Goal: Check status: Check status

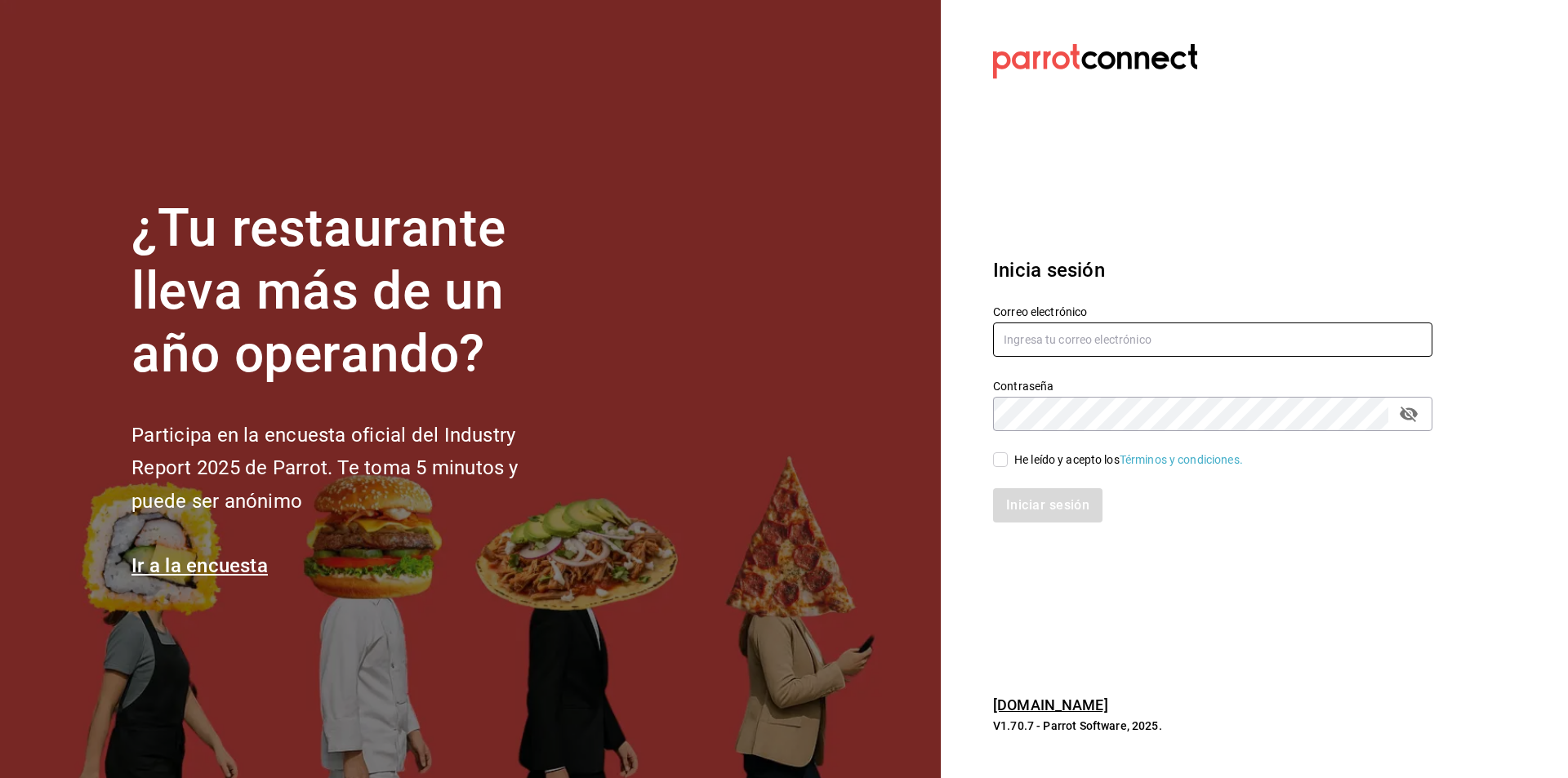
type input "[PERSON_NAME][EMAIL_ADDRESS][DOMAIN_NAME]"
click at [1035, 453] on div "He leído y acepto los Términos y condiciones." at bounding box center [1128, 459] width 229 height 17
click at [1008, 453] on input "He leído y acepto los Términos y condiciones." at bounding box center [1000, 459] width 15 height 15
checkbox input "true"
click at [1100, 351] on input "[PERSON_NAME][EMAIL_ADDRESS][DOMAIN_NAME]" at bounding box center [1212, 339] width 439 height 34
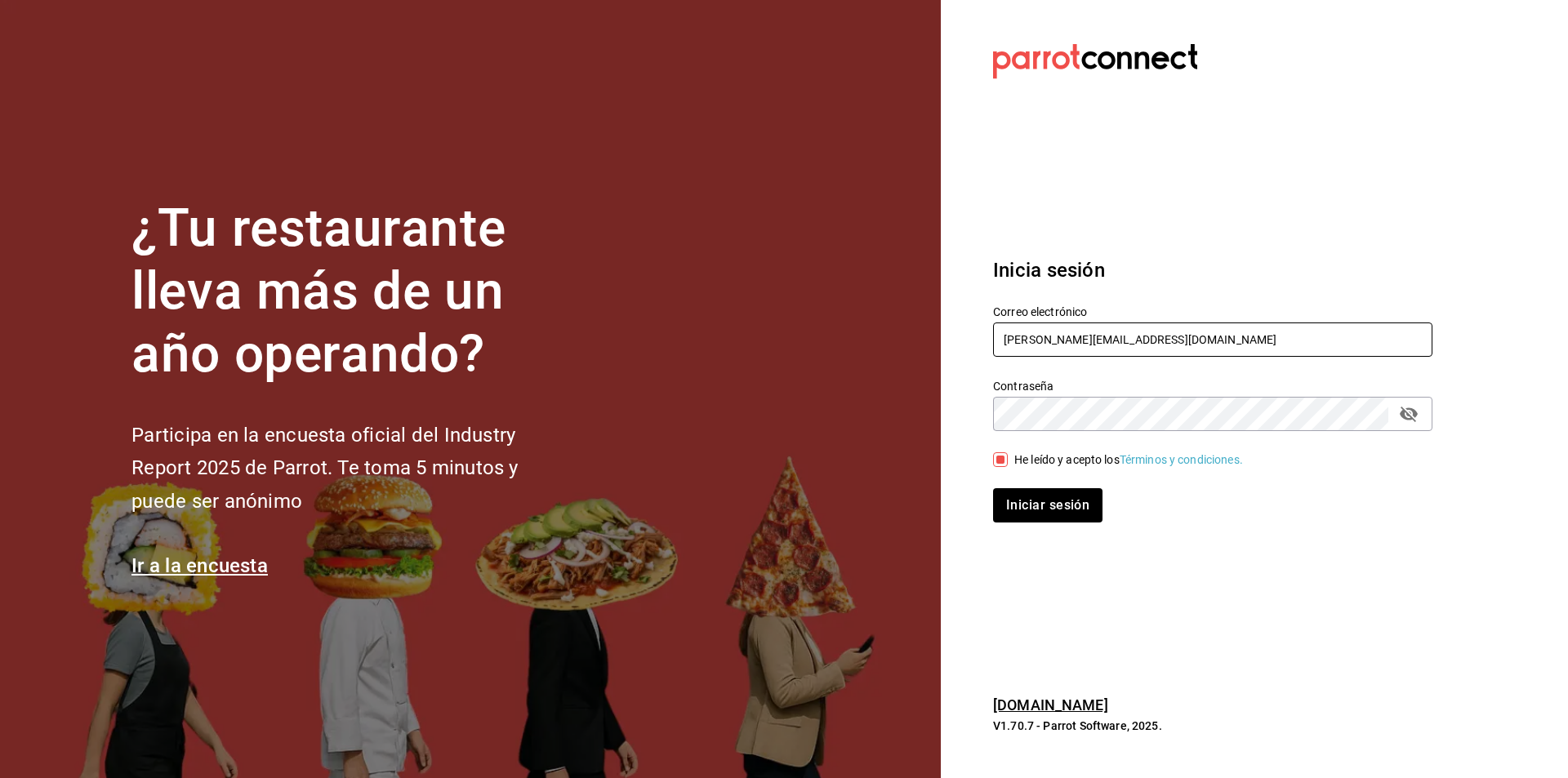
click at [1100, 351] on input "[PERSON_NAME][EMAIL_ADDRESS][DOMAIN_NAME]" at bounding box center [1212, 339] width 439 height 34
type input "[PERSON_NAME][EMAIL_ADDRESS][PERSON_NAME][PERSON_NAME][DOMAIN_NAME]"
click at [1080, 506] on button "Iniciar sesión" at bounding box center [1049, 505] width 111 height 34
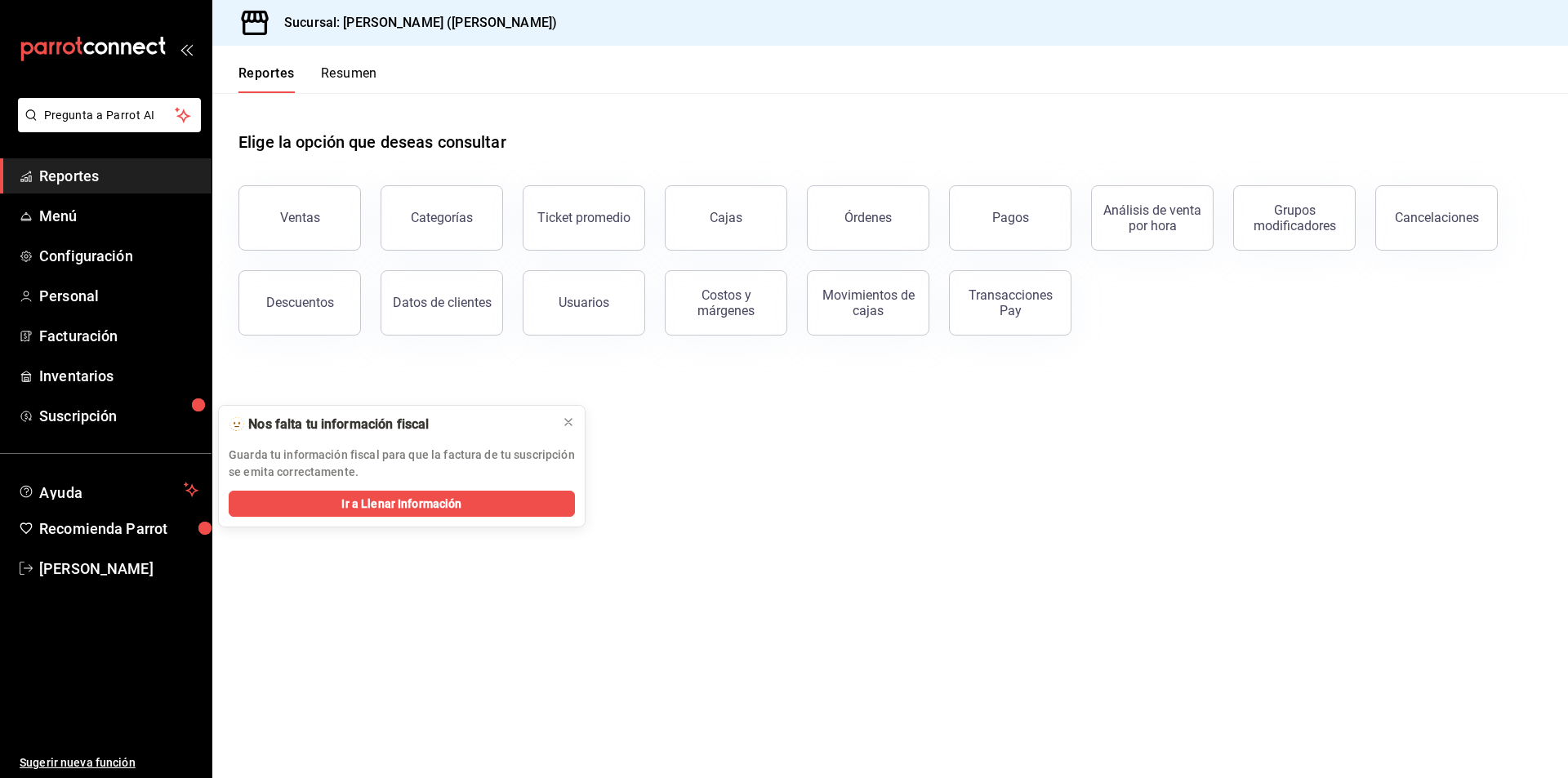
click at [341, 62] on div "Reportes Resumen" at bounding box center [294, 70] width 165 height 48
click at [369, 84] on button "Resumen" at bounding box center [349, 79] width 57 height 27
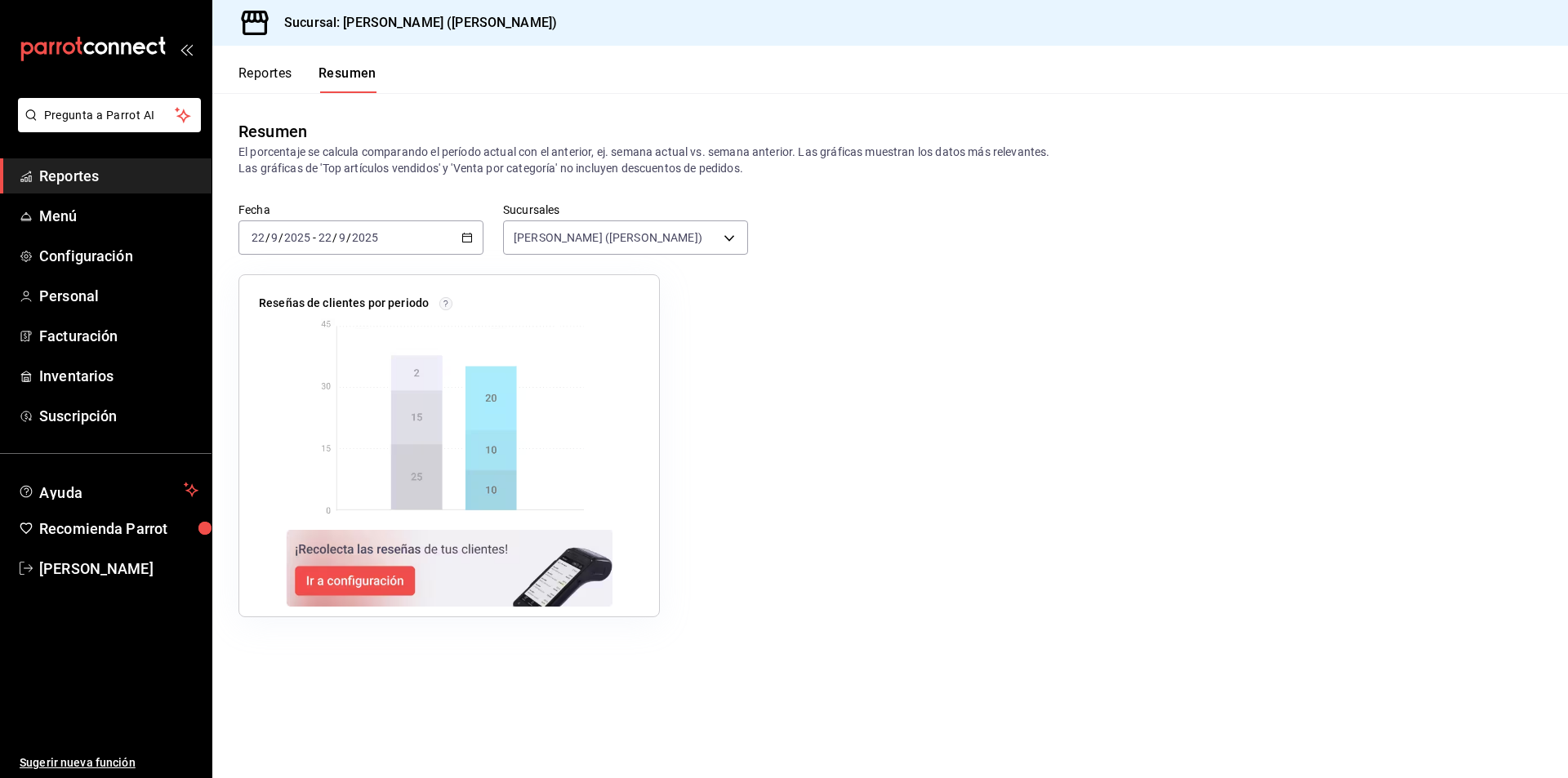
click at [471, 244] on icon "button" at bounding box center [466, 238] width 11 height 11
click at [314, 426] on span "Año actual" at bounding box center [315, 434] width 126 height 17
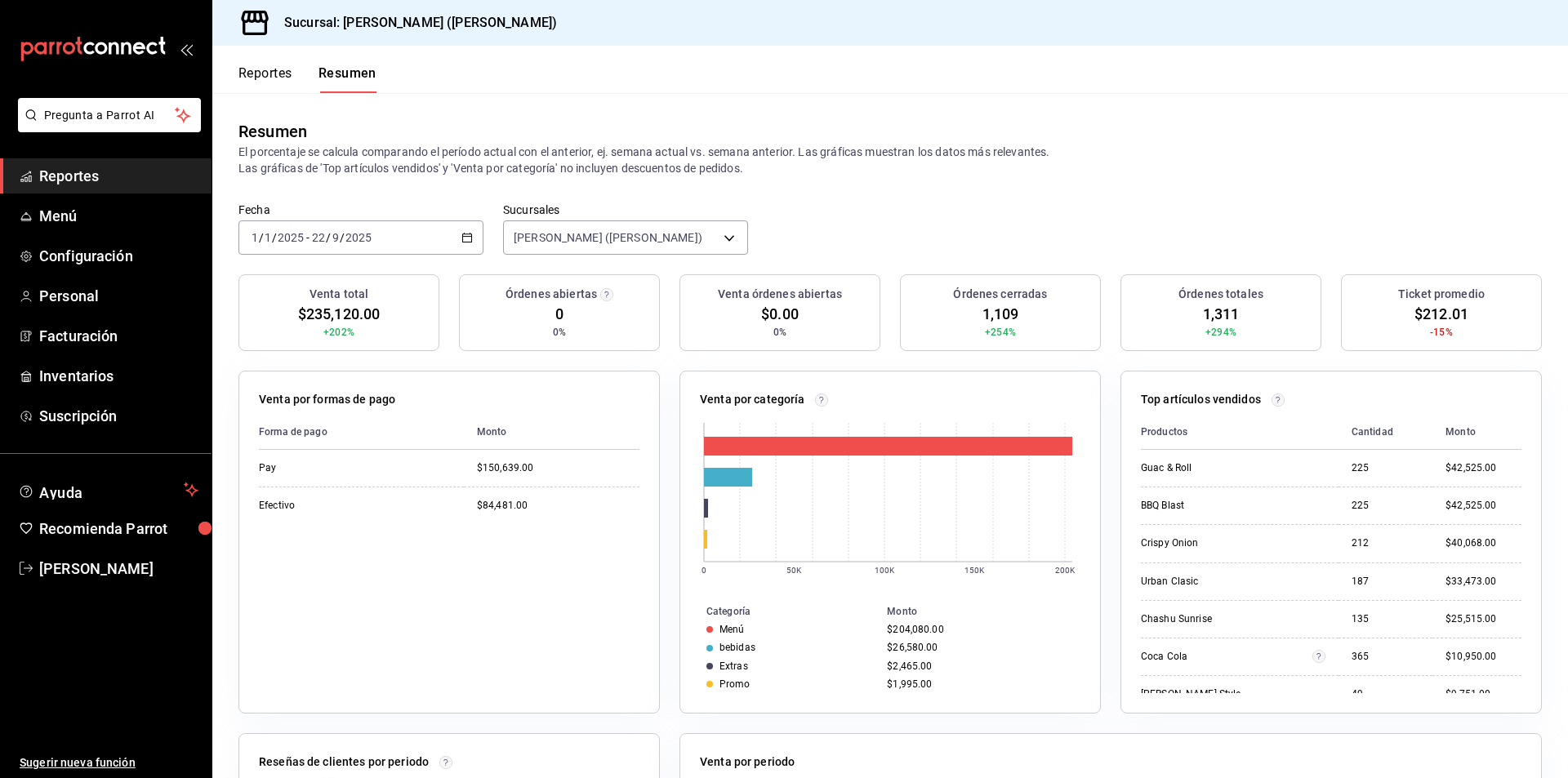
click at [462, 238] on \(Stroke\) "button" at bounding box center [466, 238] width 10 height 9
click at [342, 386] on li "Mes actual" at bounding box center [315, 397] width 153 height 37
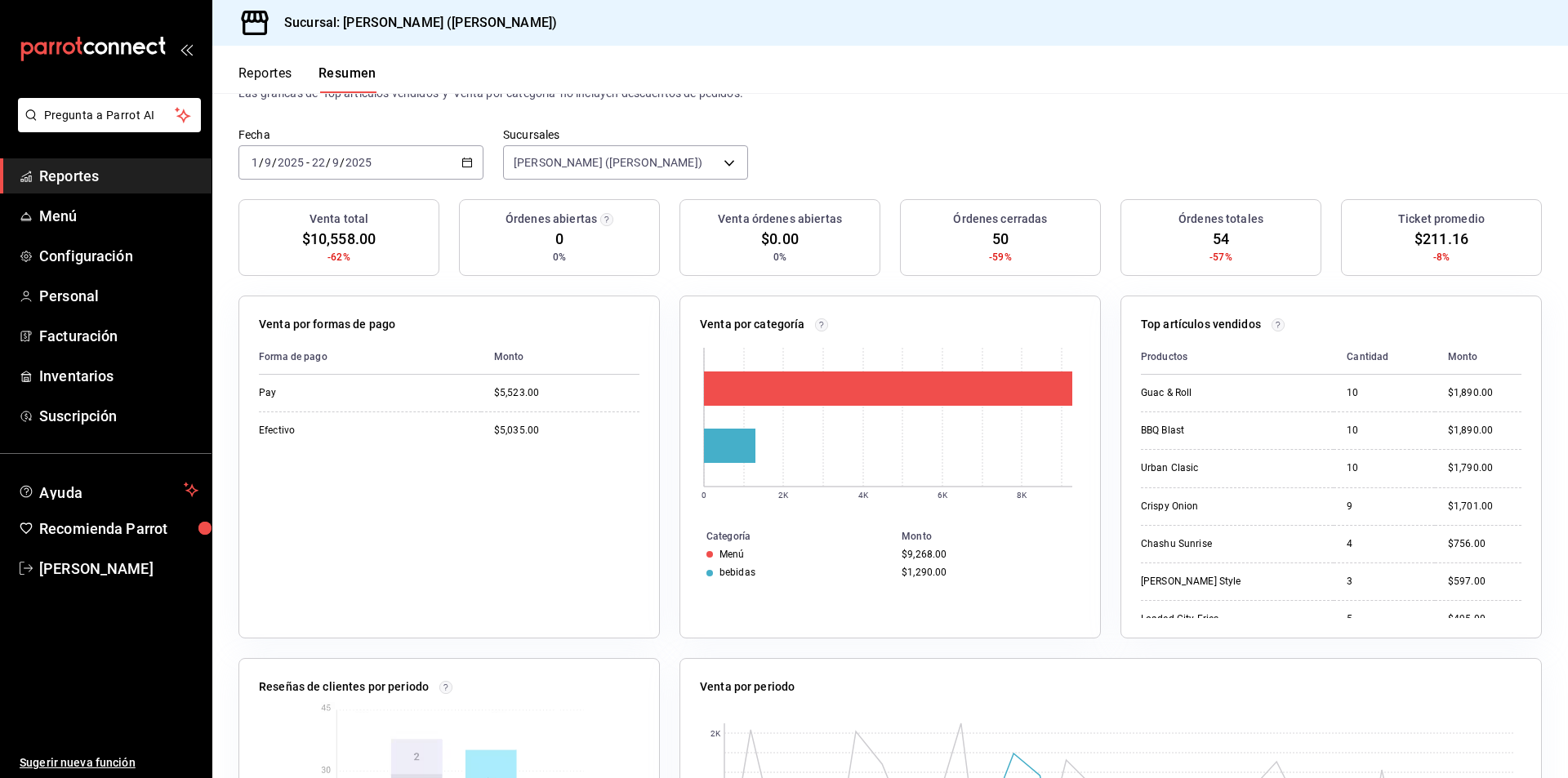
scroll to position [81, 0]
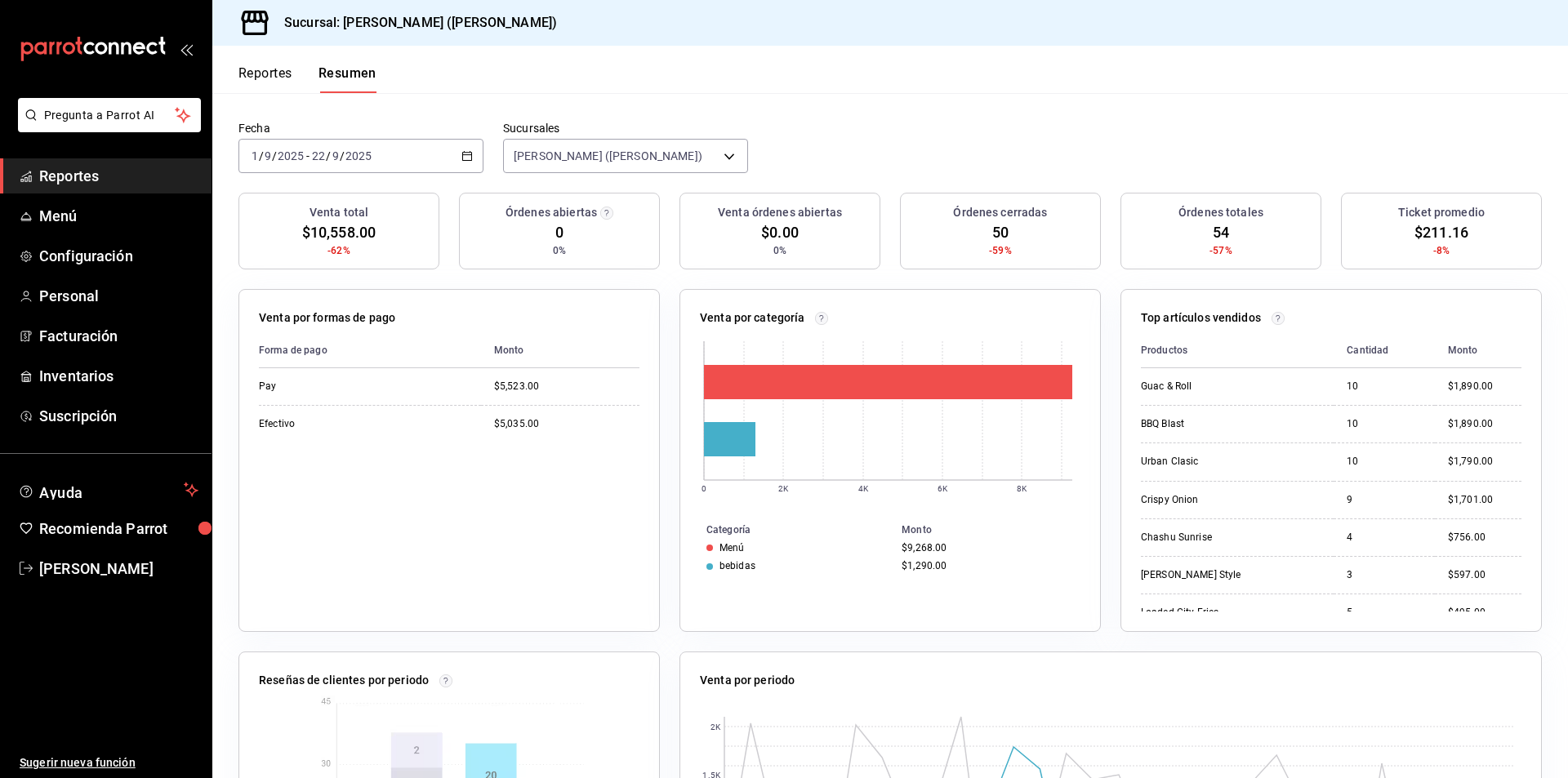
click at [468, 156] on icon "button" at bounding box center [466, 155] width 11 height 11
click at [1216, 676] on div "Venta por periodo" at bounding box center [1110, 684] width 822 height 24
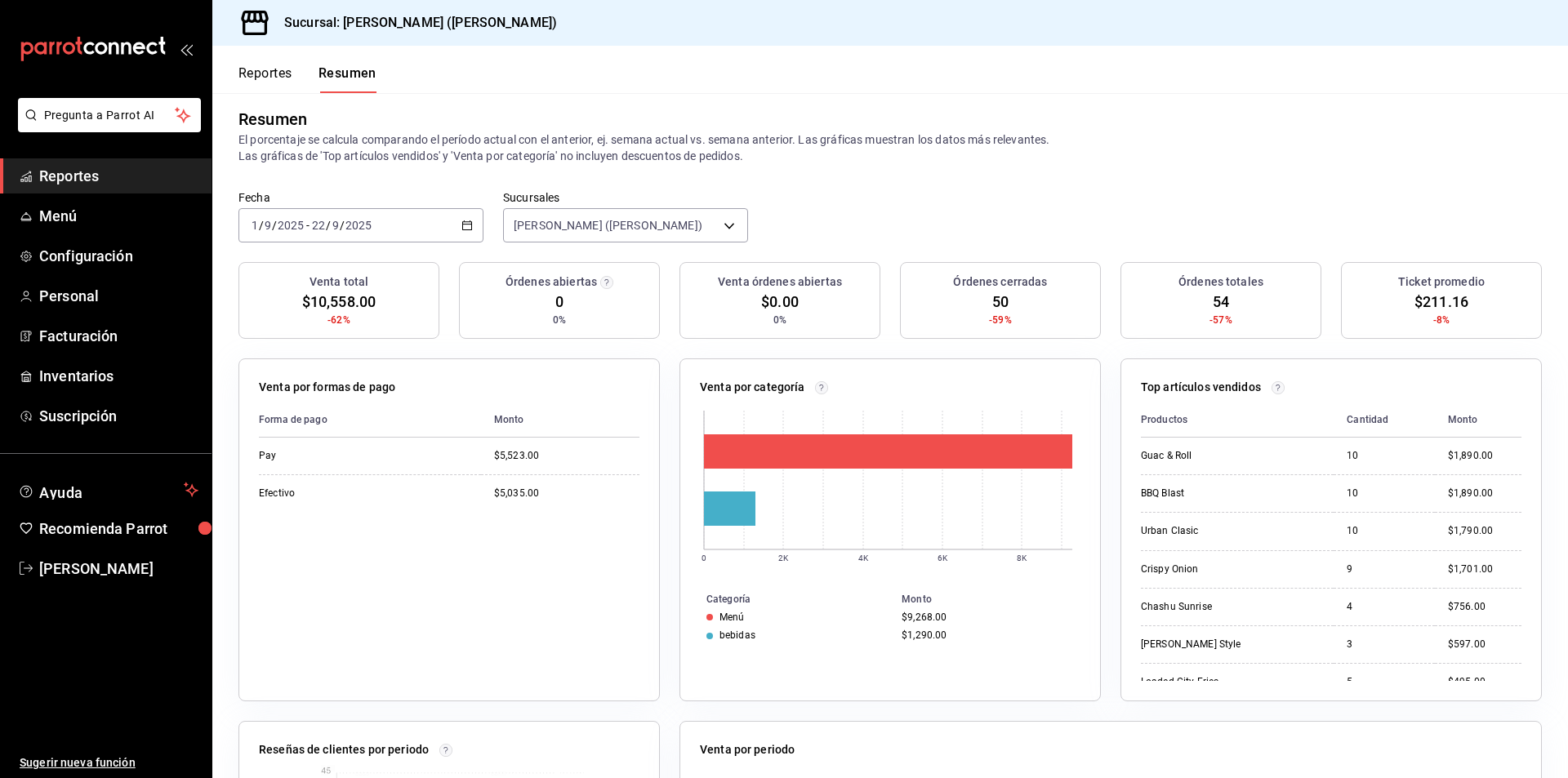
scroll to position [0, 0]
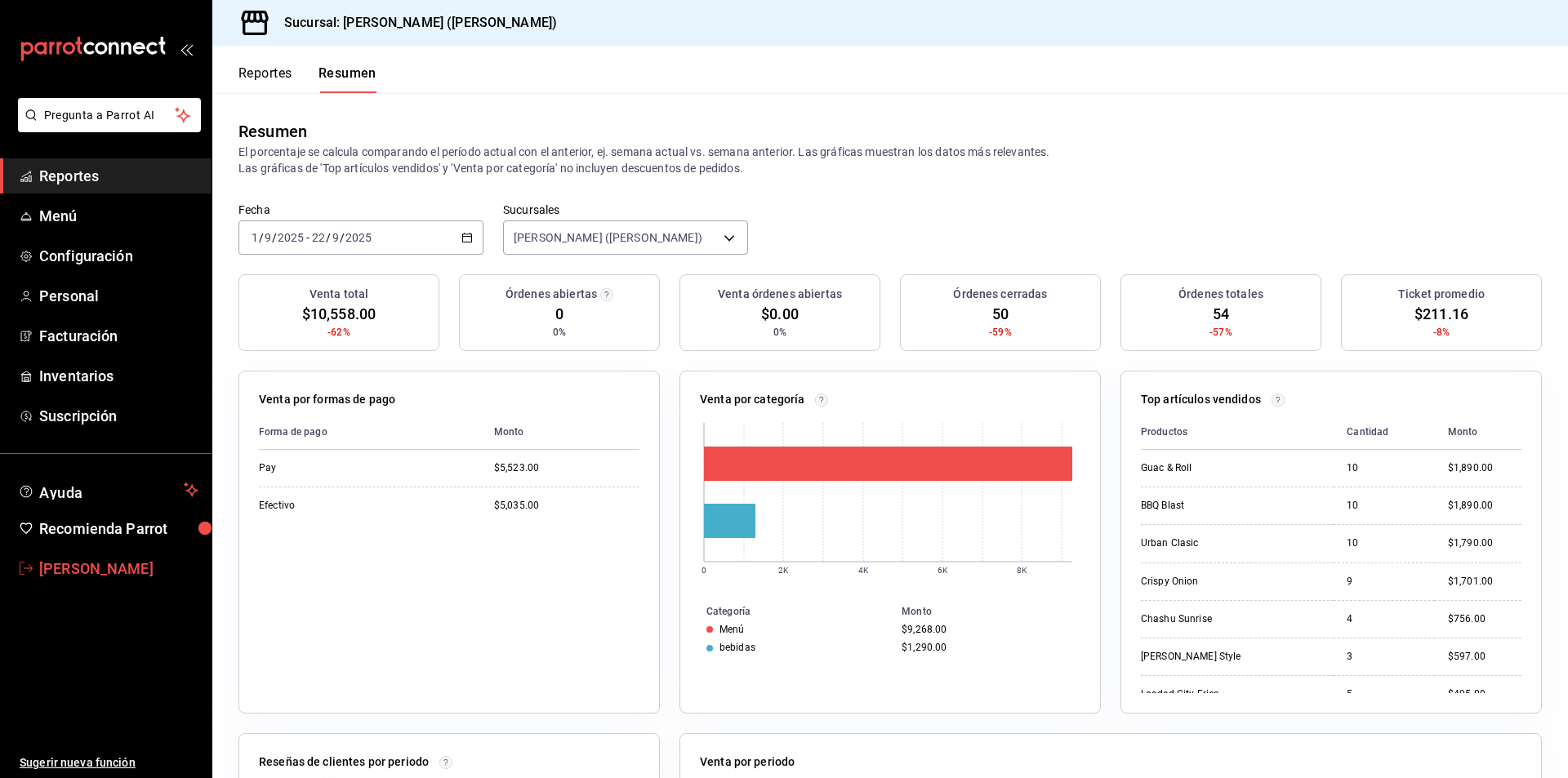
click at [138, 568] on span "Jesus Alejandro Rivera" at bounding box center [118, 568] width 159 height 22
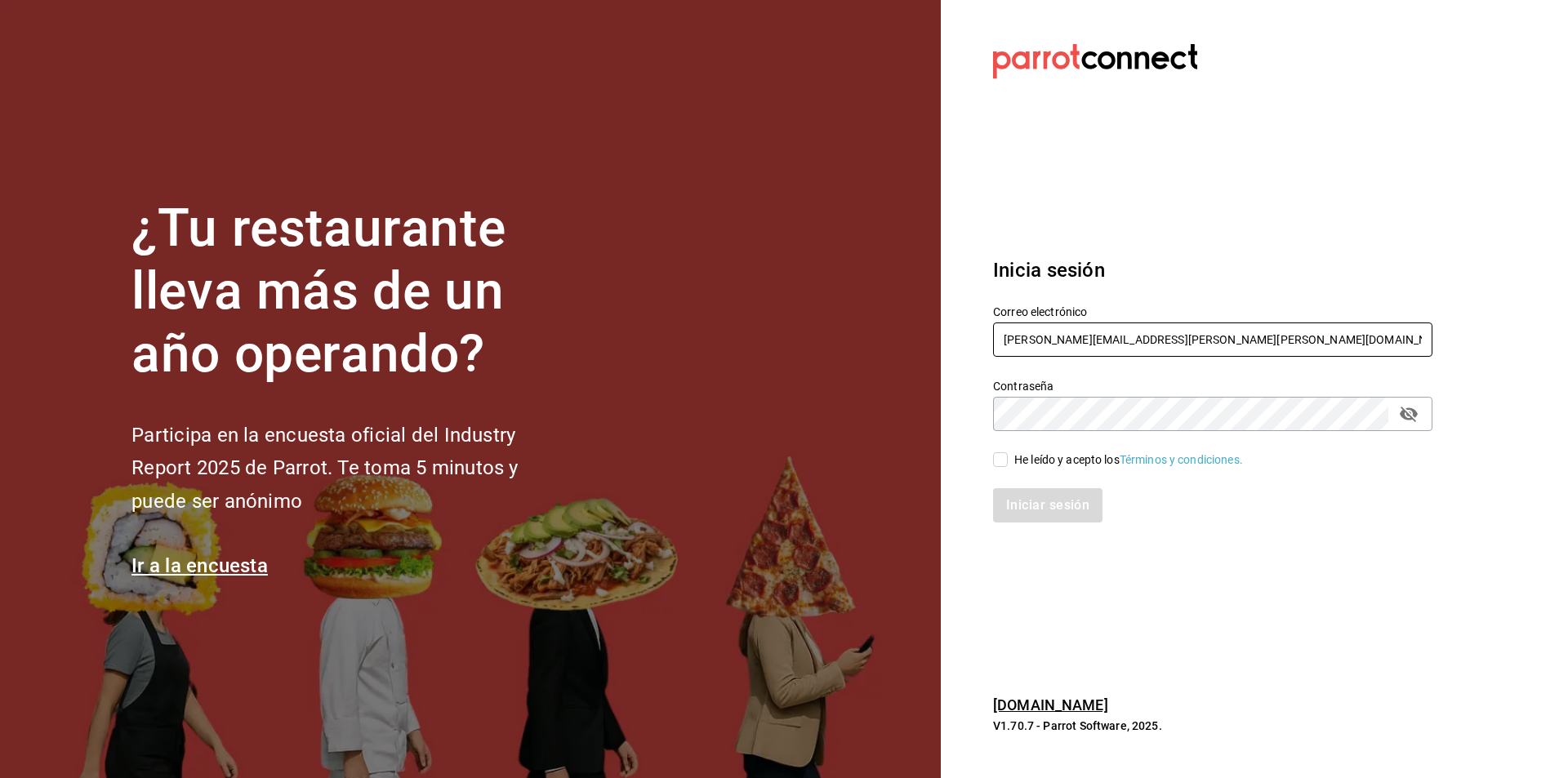
click at [1208, 345] on input "jesus.rivera.gastelum@gmail.com" at bounding box center [1212, 339] width 439 height 34
type input "carla_zh@outlook.com"
click at [1099, 465] on div "He leído y acepto los Términos y condiciones." at bounding box center [1128, 459] width 229 height 17
click at [1008, 465] on input "He leído y acepto los Términos y condiciones." at bounding box center [1000, 459] width 15 height 15
checkbox input "true"
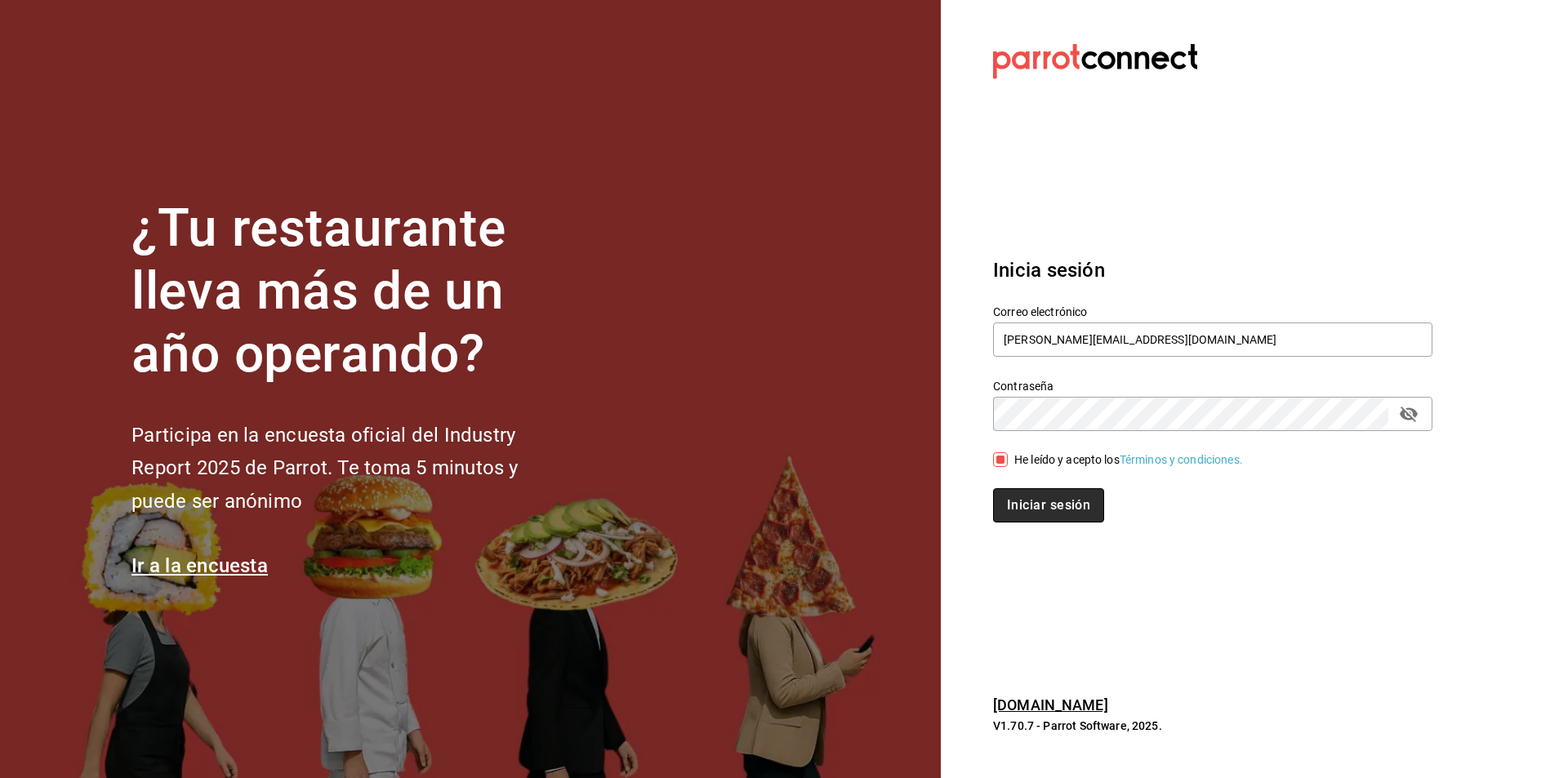
click at [1080, 503] on button "Iniciar sesión" at bounding box center [1049, 505] width 111 height 34
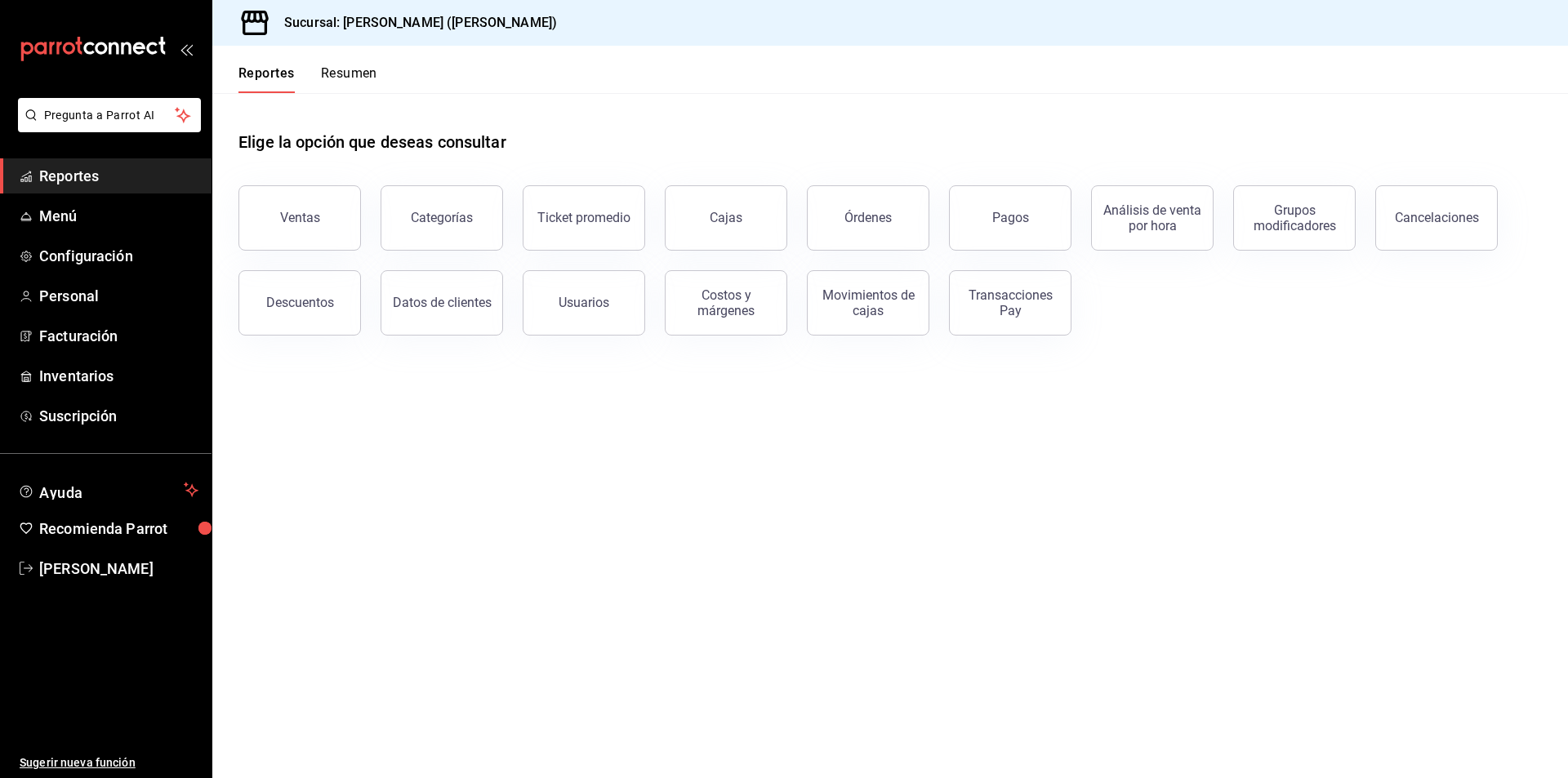
click at [337, 88] on button "Resumen" at bounding box center [349, 79] width 57 height 27
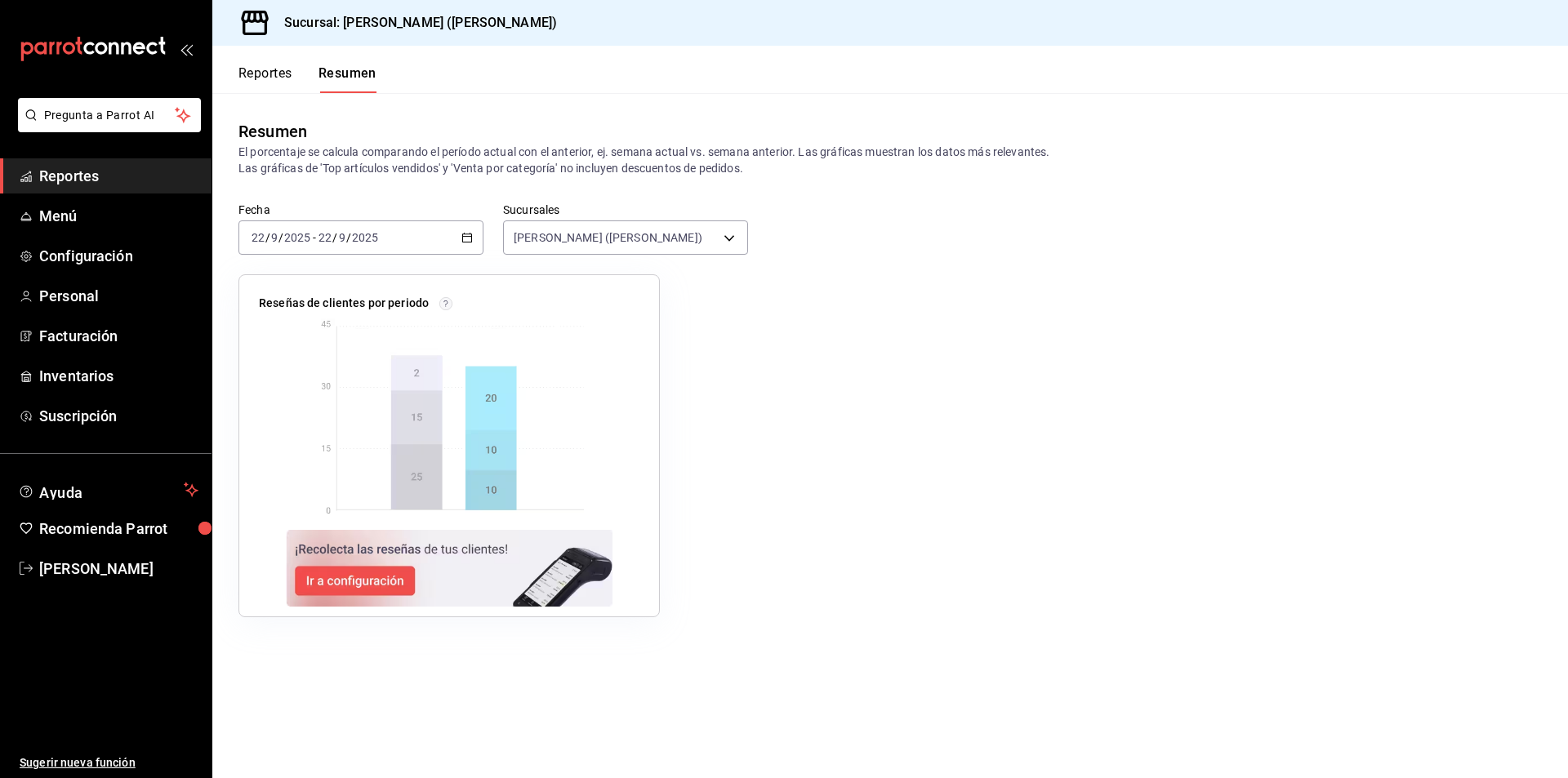
click at [337, 228] on div "[DATE] [DATE] - [DATE] [DATE]" at bounding box center [360, 238] width 245 height 34
click at [342, 438] on span "Año actual" at bounding box center [315, 434] width 126 height 17
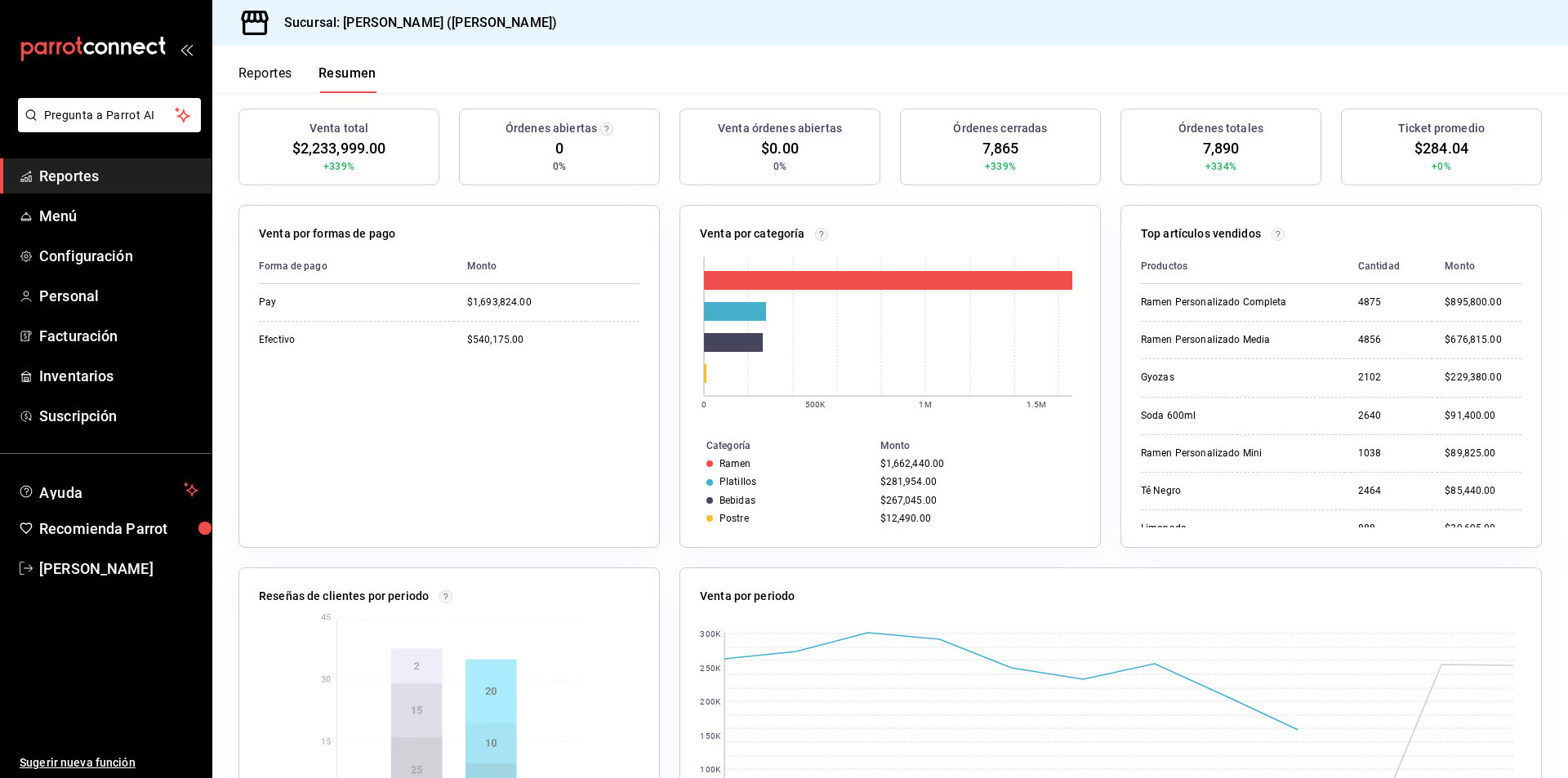
scroll to position [79, 0]
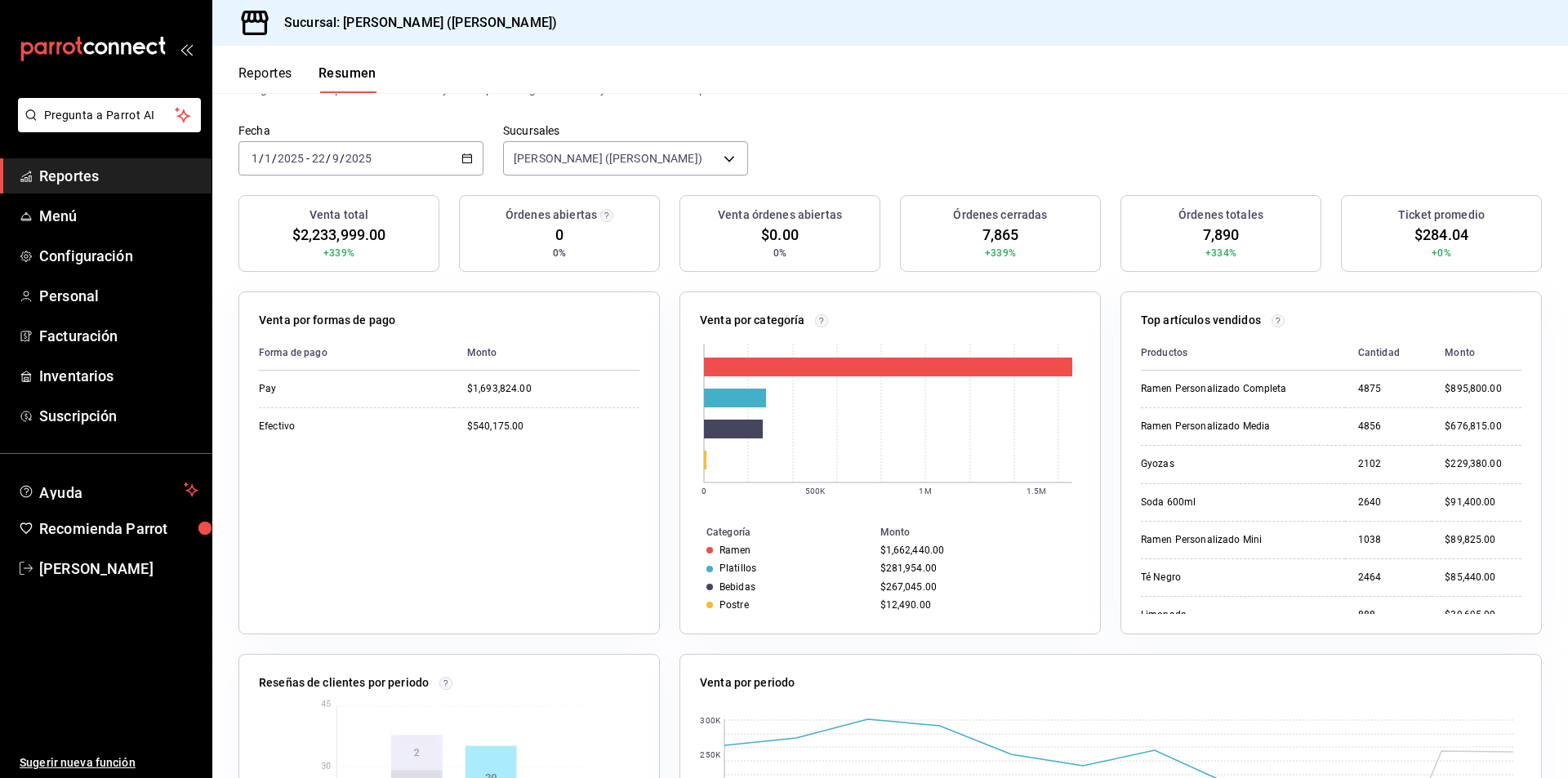
click at [428, 159] on div "[DATE] [DATE] - [DATE] [DATE]" at bounding box center [360, 158] width 245 height 34
click at [344, 320] on span "Mes actual" at bounding box center [315, 317] width 126 height 17
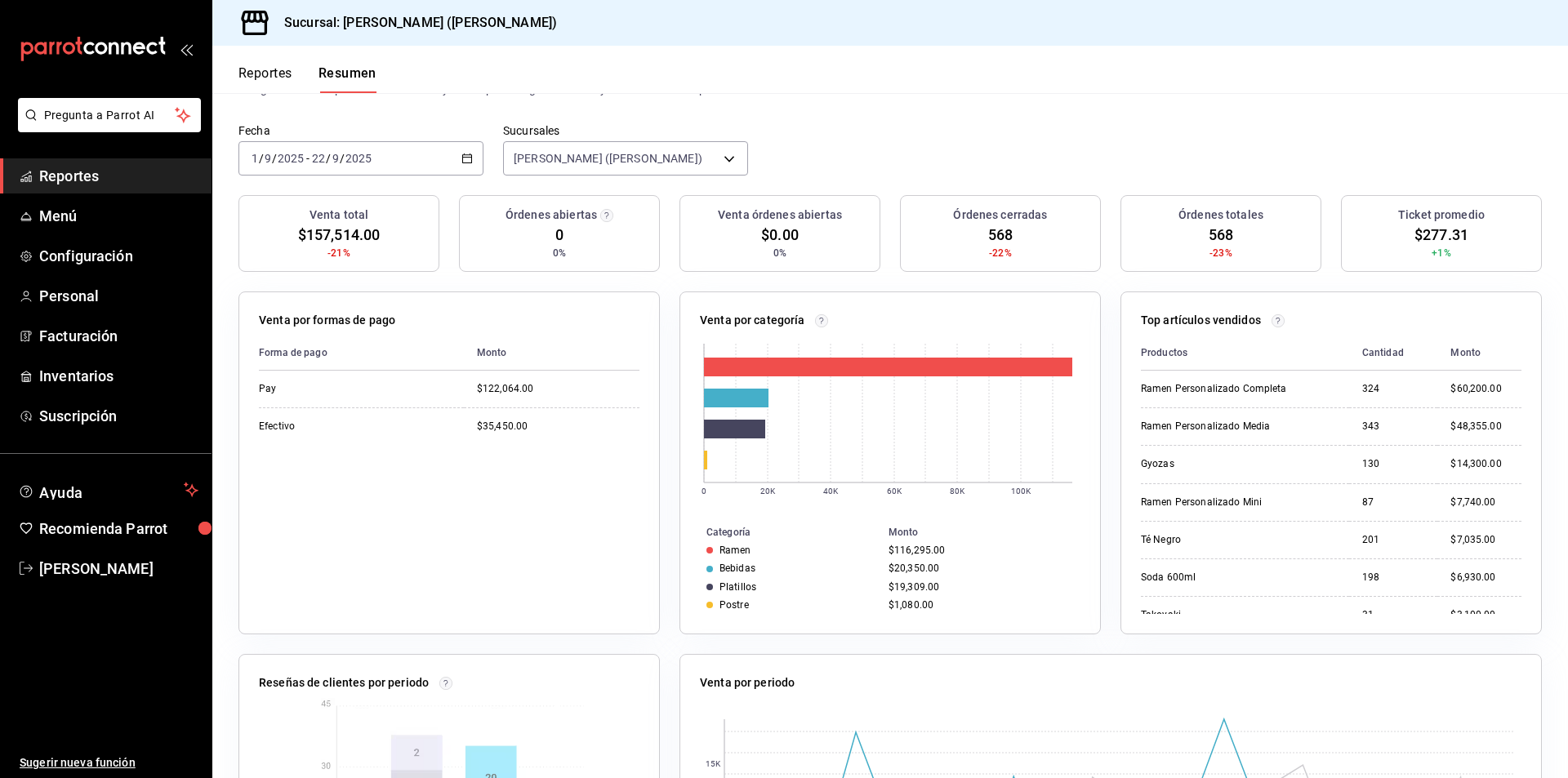
click at [360, 143] on div "[DATE] [DATE] - [DATE] [DATE]" at bounding box center [360, 158] width 245 height 34
click at [361, 358] on span "Año actual" at bounding box center [315, 354] width 126 height 17
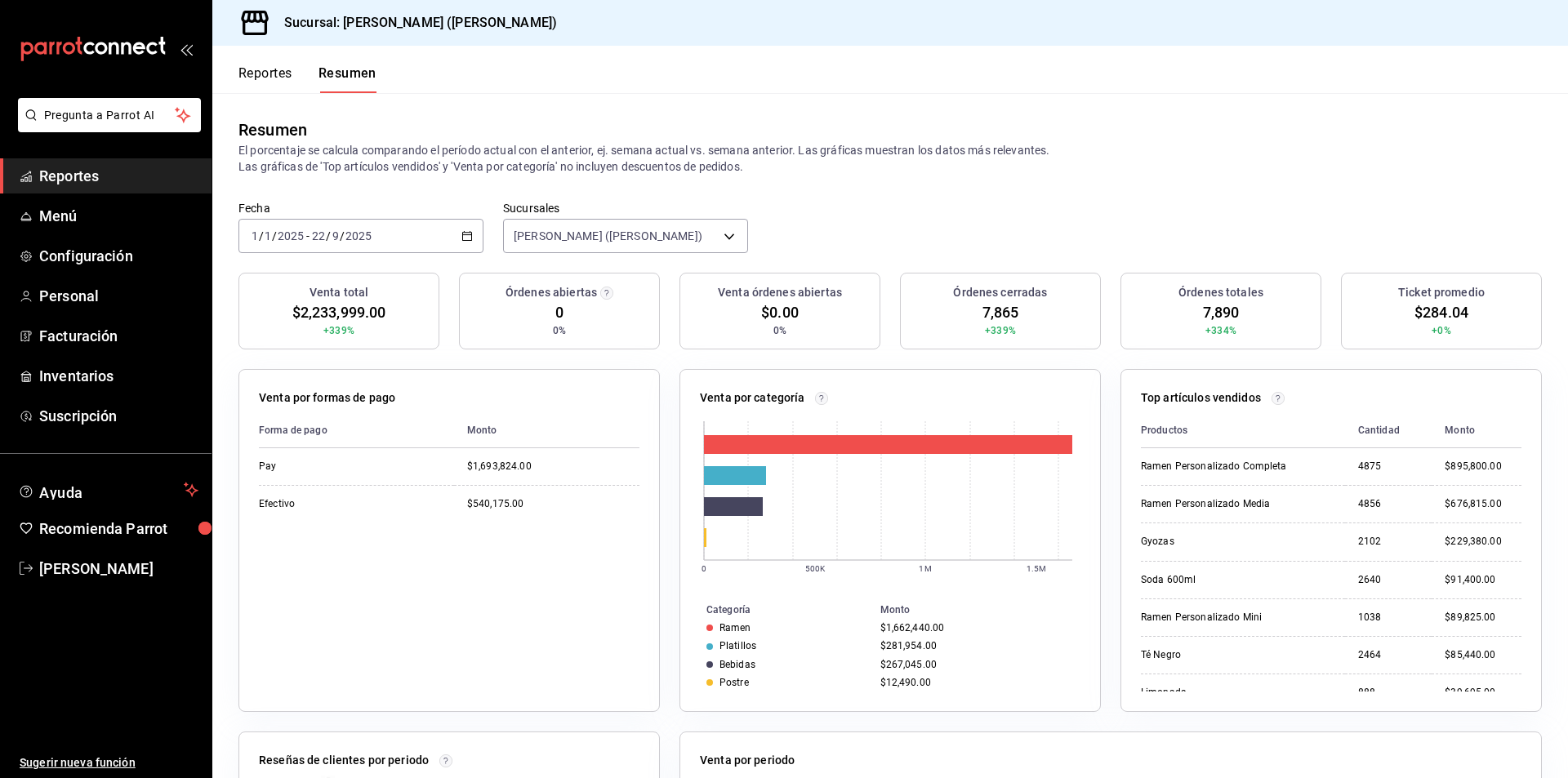
scroll to position [0, 0]
click at [382, 234] on div "[DATE] [DATE] - [DATE] [DATE]" at bounding box center [360, 238] width 245 height 34
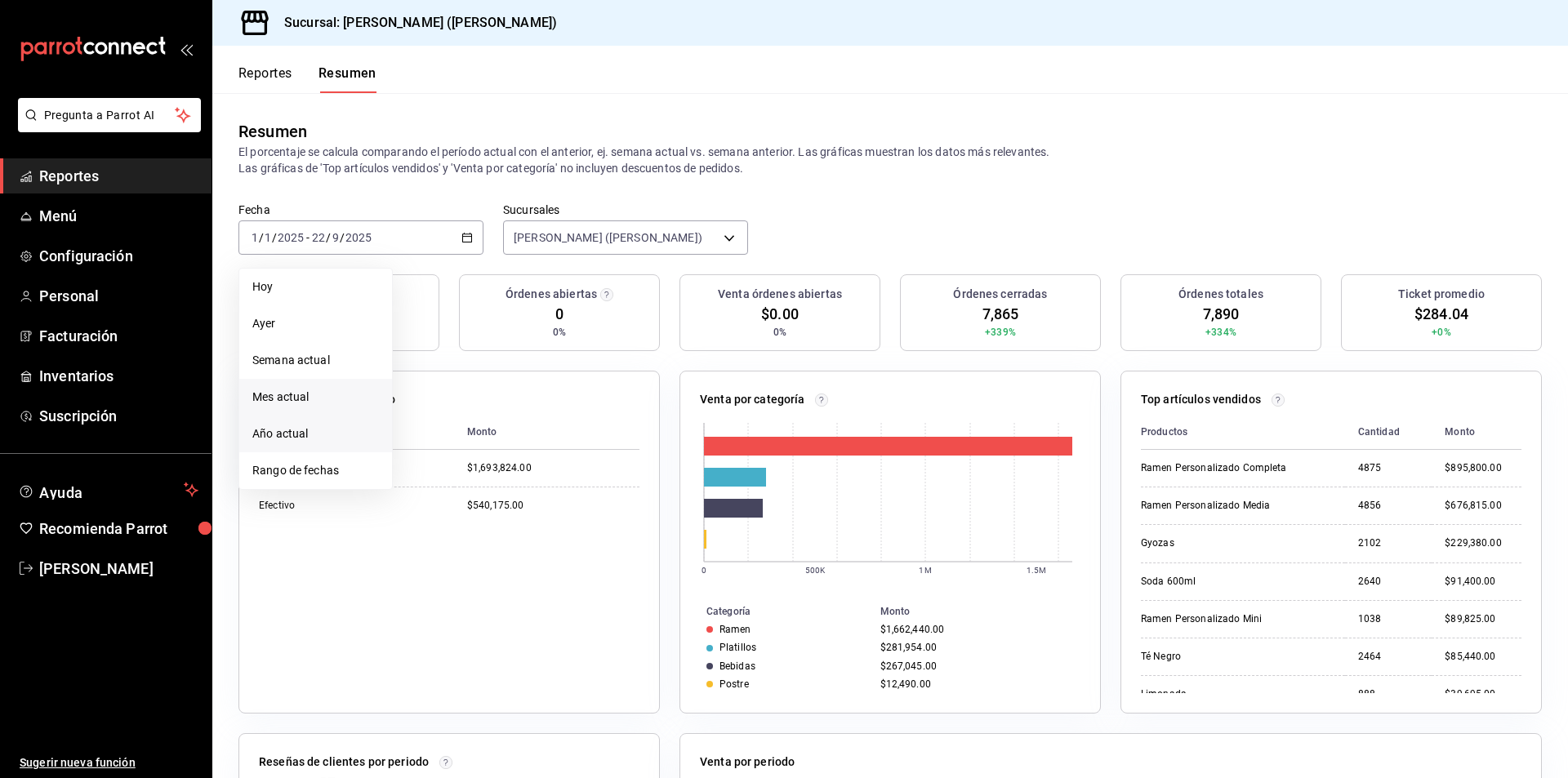
click at [336, 397] on span "Mes actual" at bounding box center [315, 397] width 126 height 17
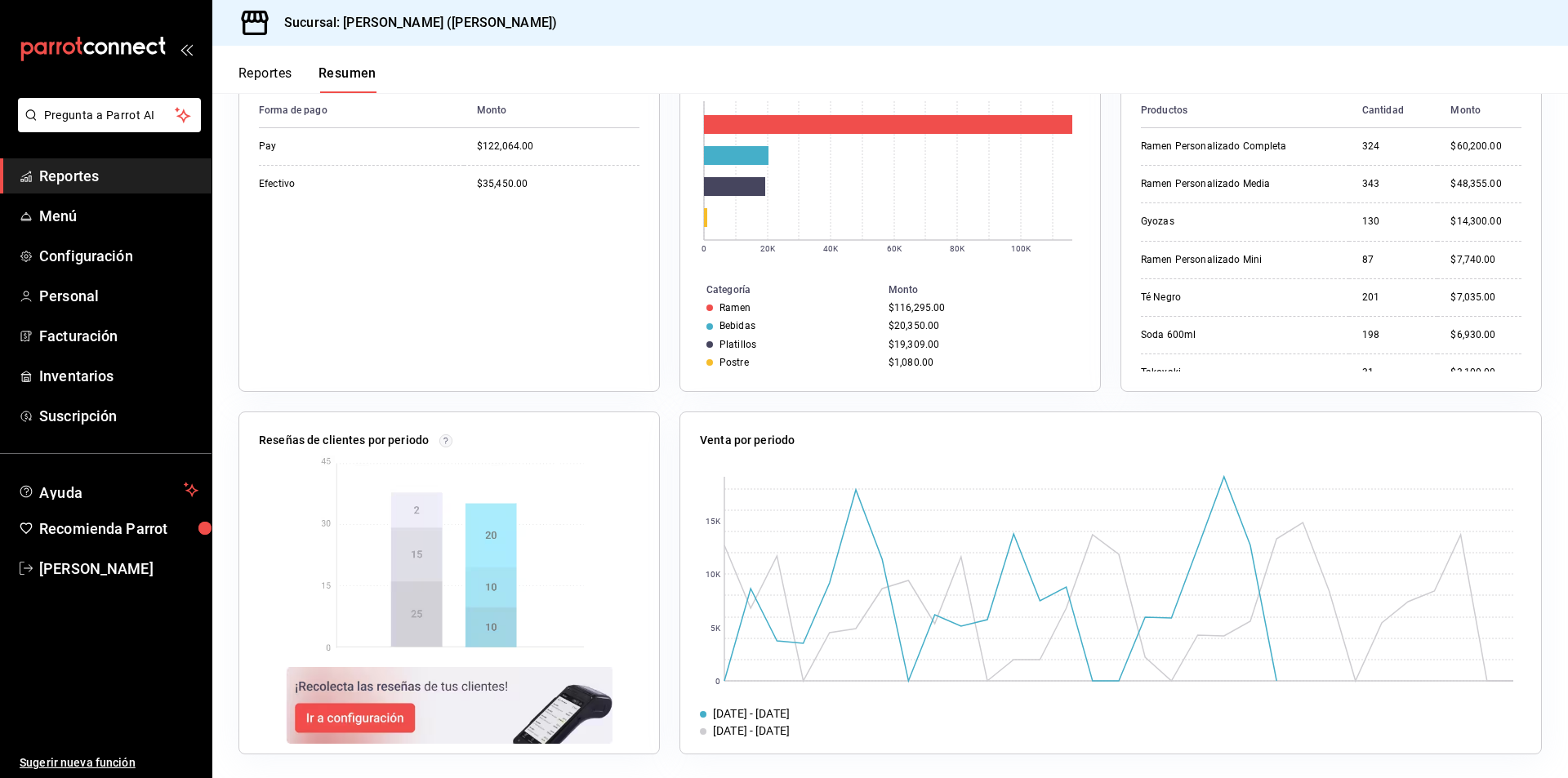
scroll to position [324, 0]
